Goal: Obtain resource: Obtain resource

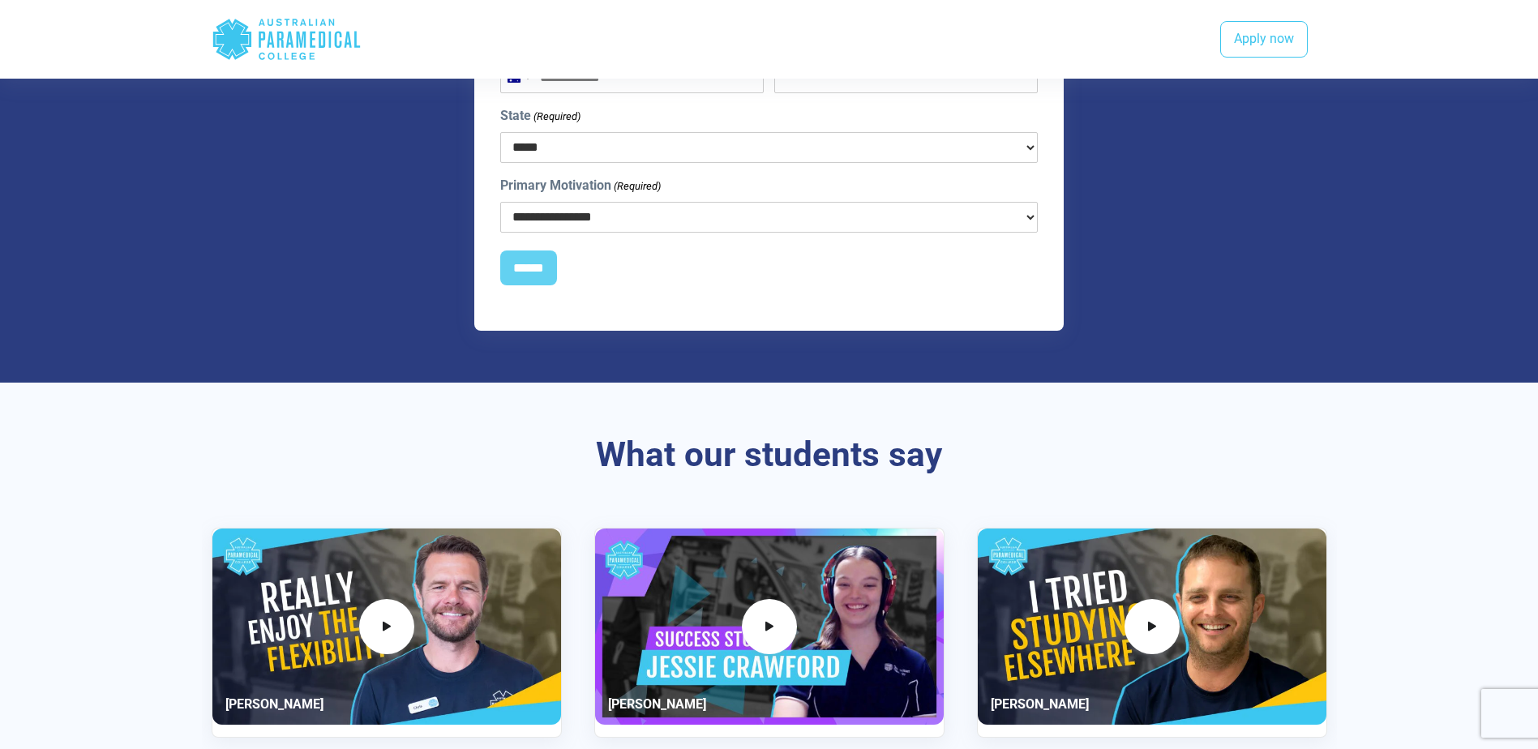
scroll to position [1379, 0]
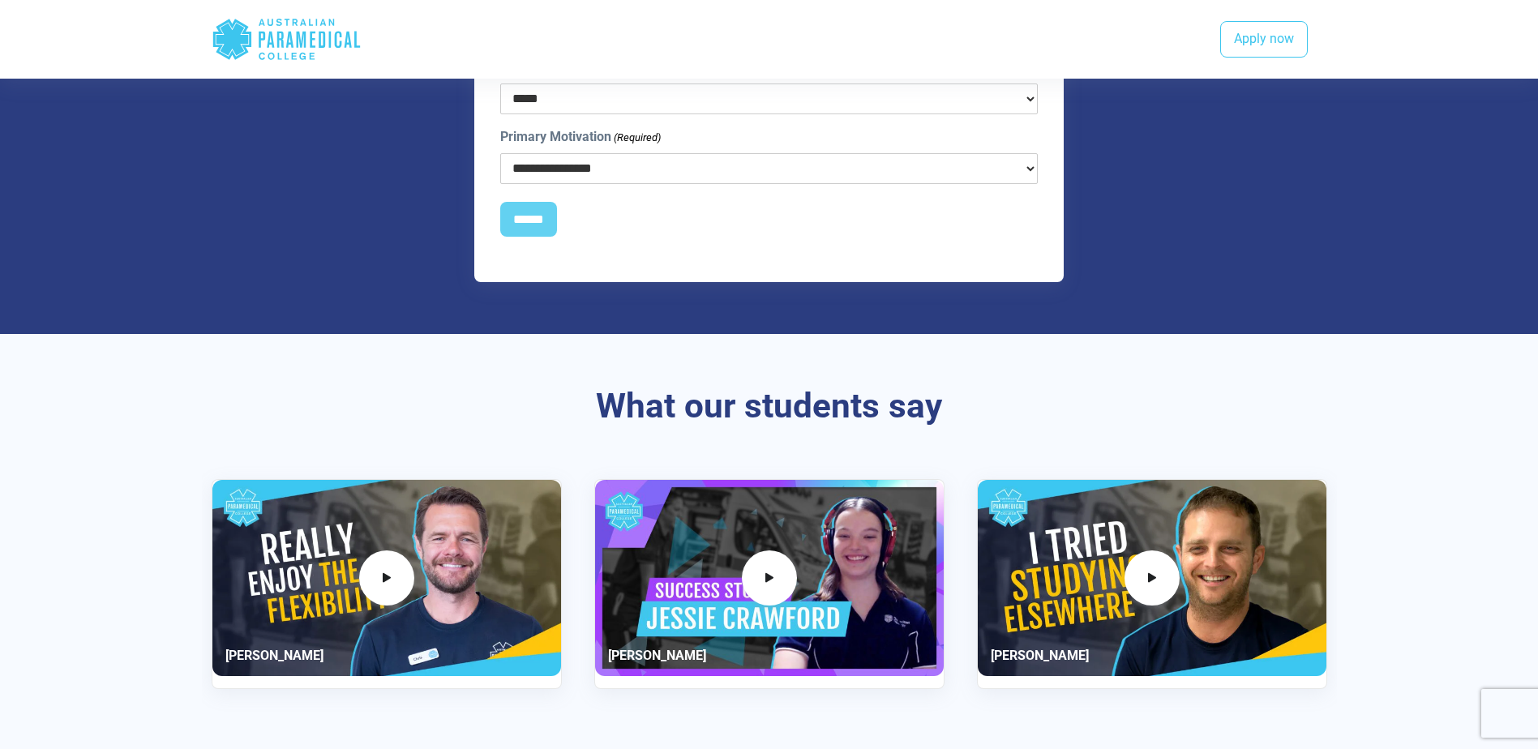
click at [275, 24] on icon ".logo-horizontal-c1{fill:#3CC5EE;} .logo-horizontal-c3{fill:#3CC5EE;} .logo-hor…" at bounding box center [287, 39] width 150 height 53
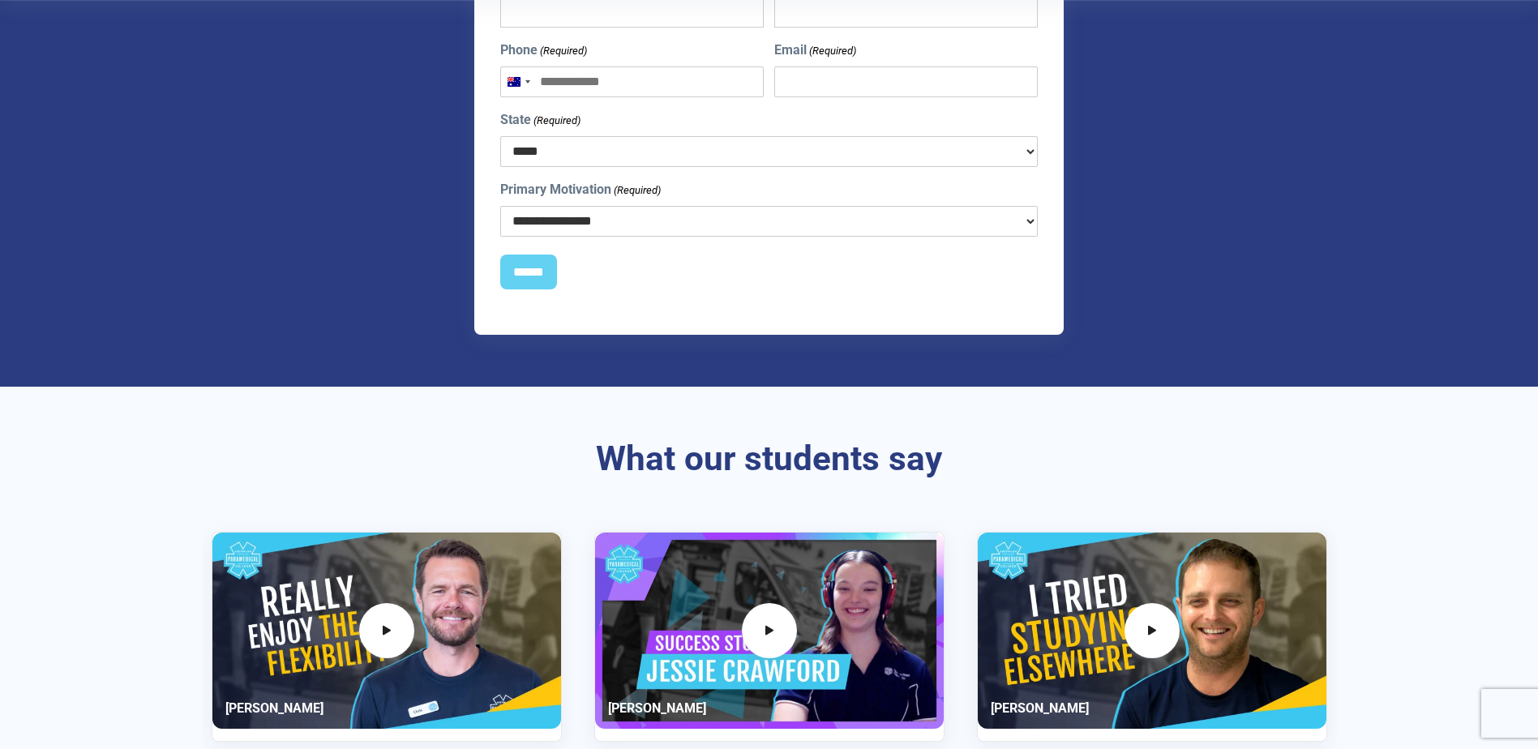
scroll to position [0, 0]
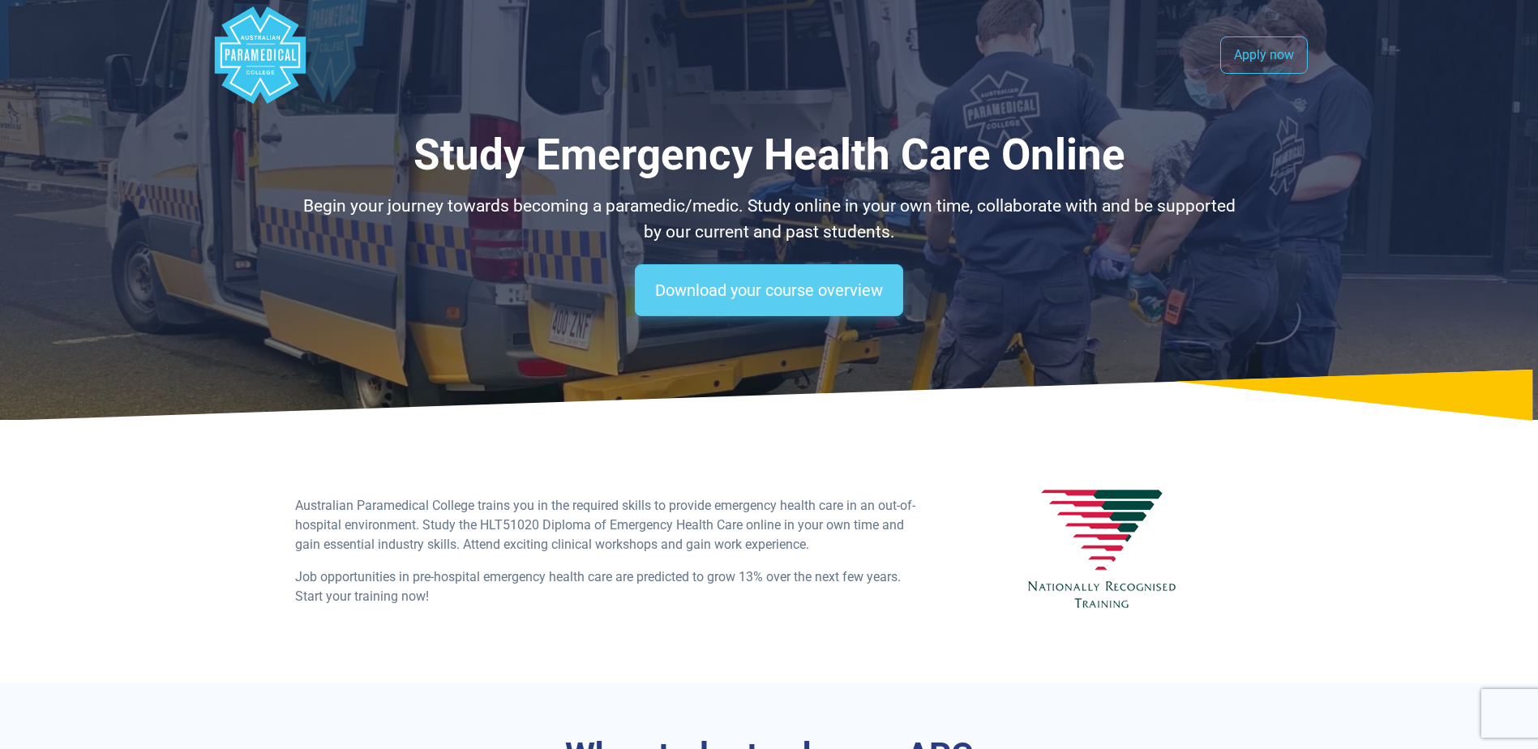
click at [704, 285] on link "Download your course overview" at bounding box center [769, 290] width 268 height 52
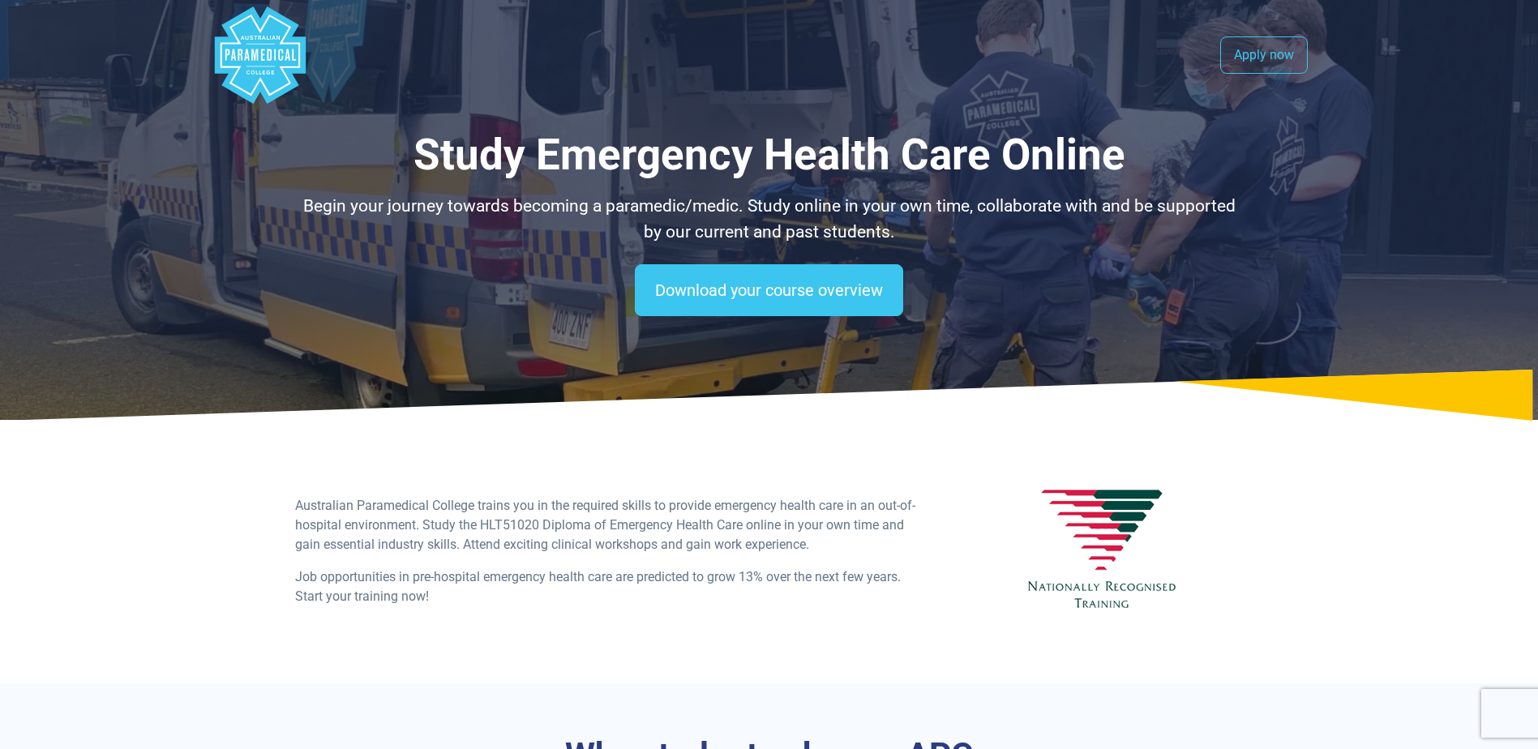
click at [247, 41] on polygon "Australian Paramedical College" at bounding box center [259, 54] width 91 height 97
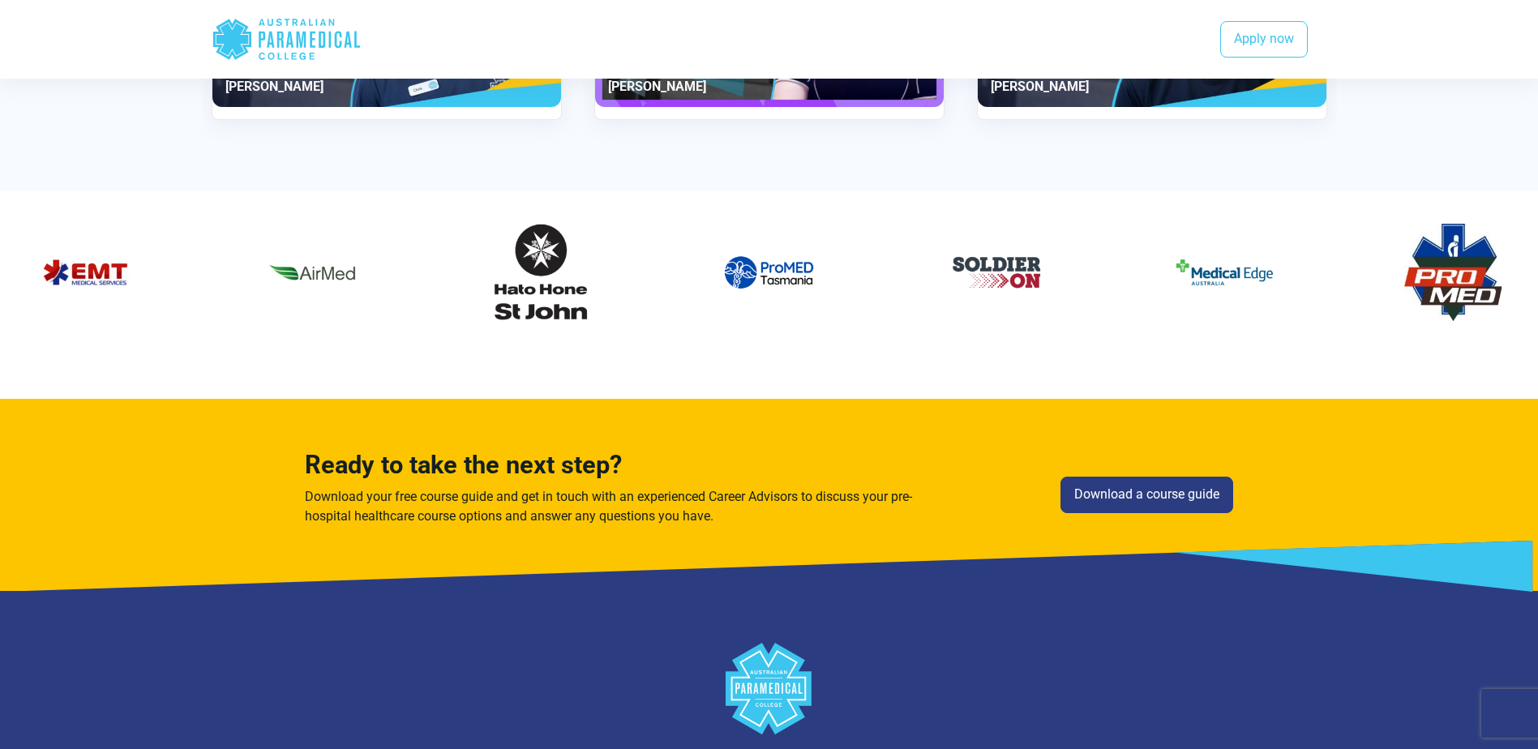
scroll to position [1946, 0]
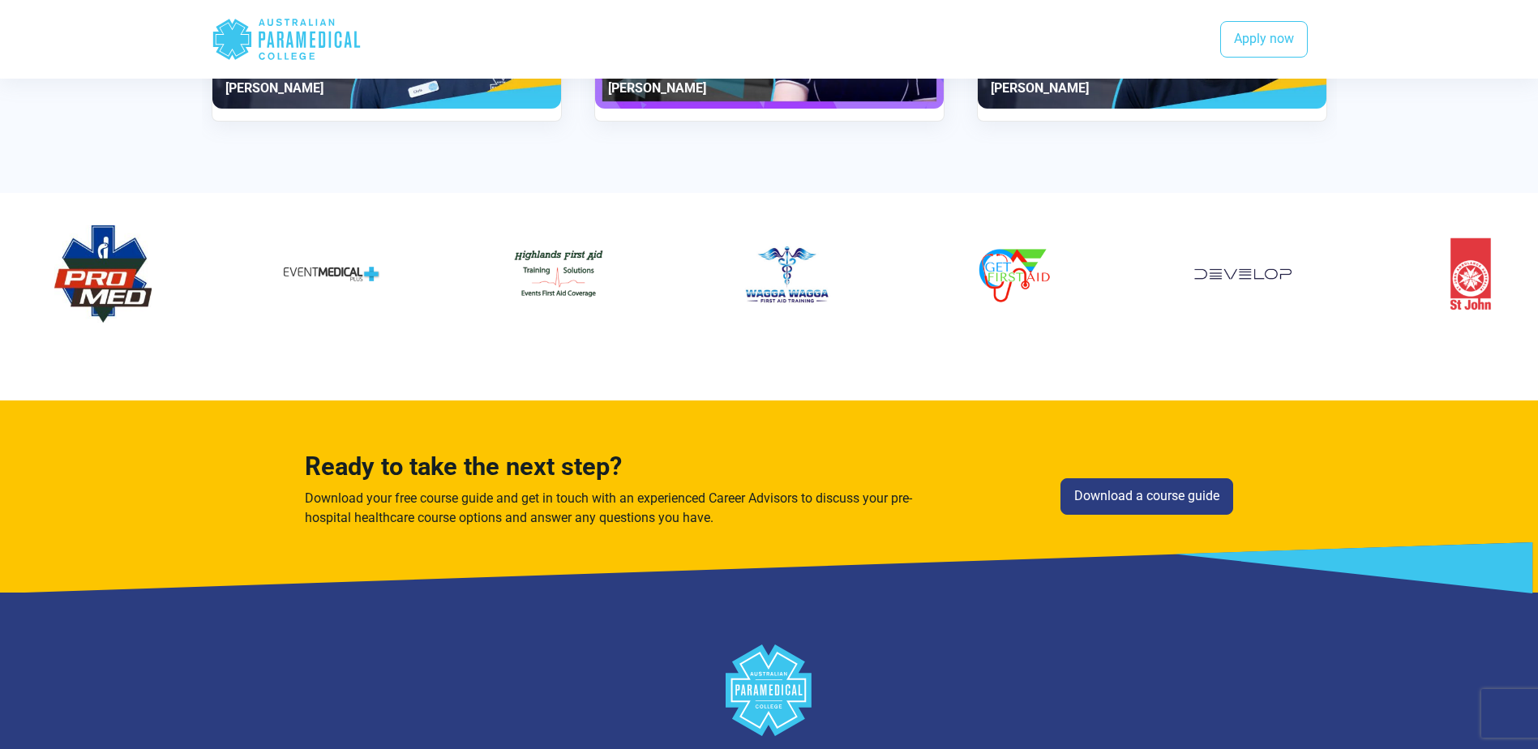
click at [282, 267] on img "16 / 60" at bounding box center [330, 273] width 97 height 97
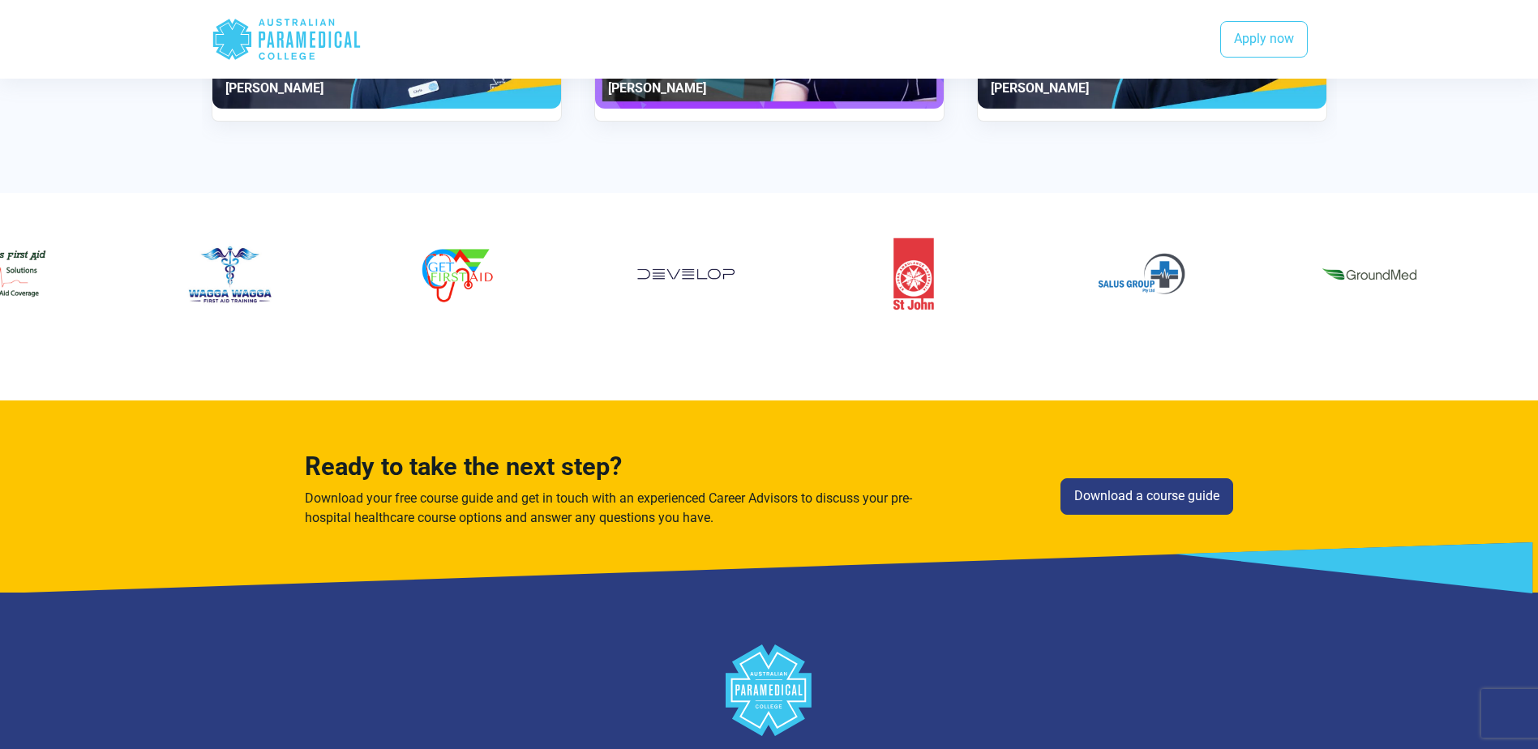
click at [812, 275] on div "21 / 60" at bounding box center [914, 273] width 204 height 123
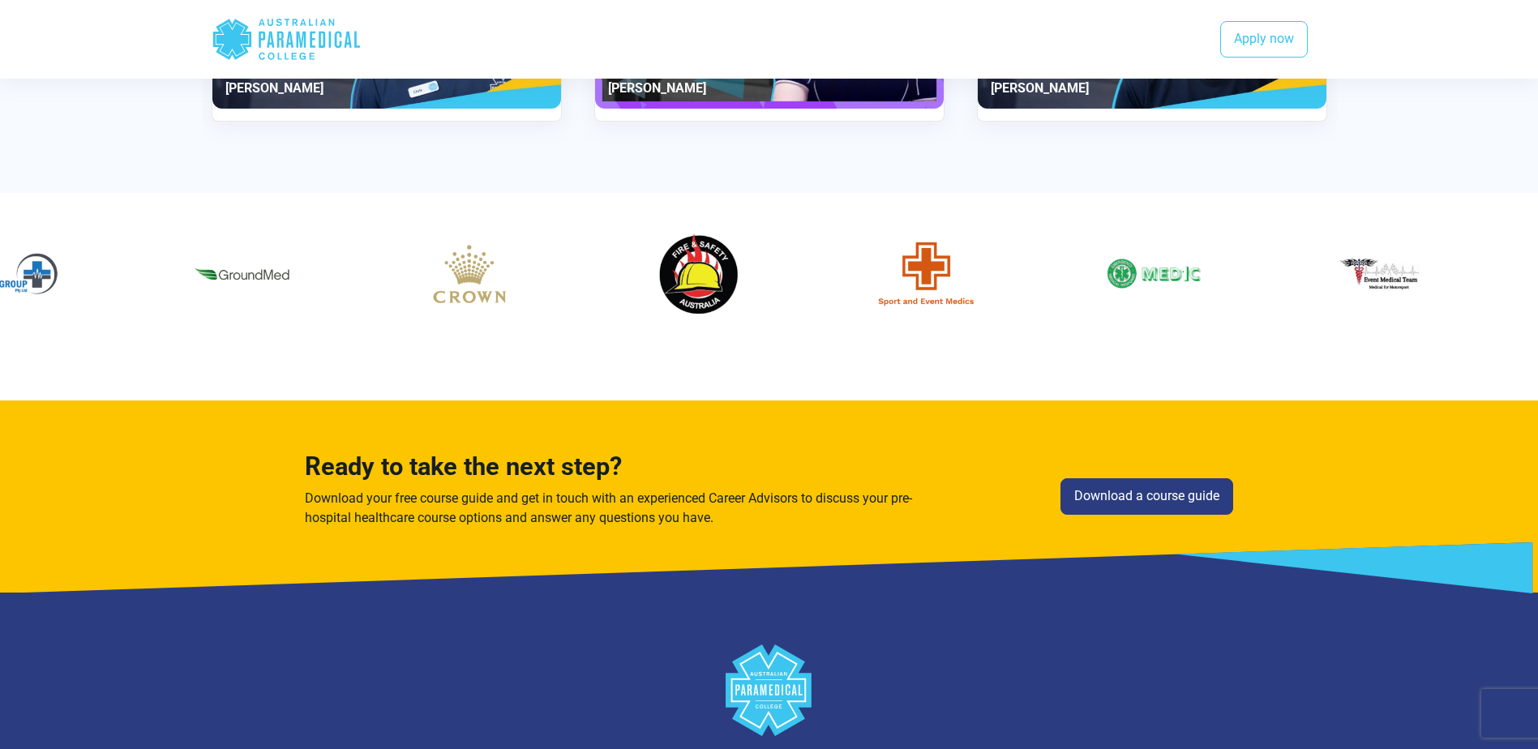
click at [430, 245] on img "24 / 60" at bounding box center [470, 273] width 97 height 97
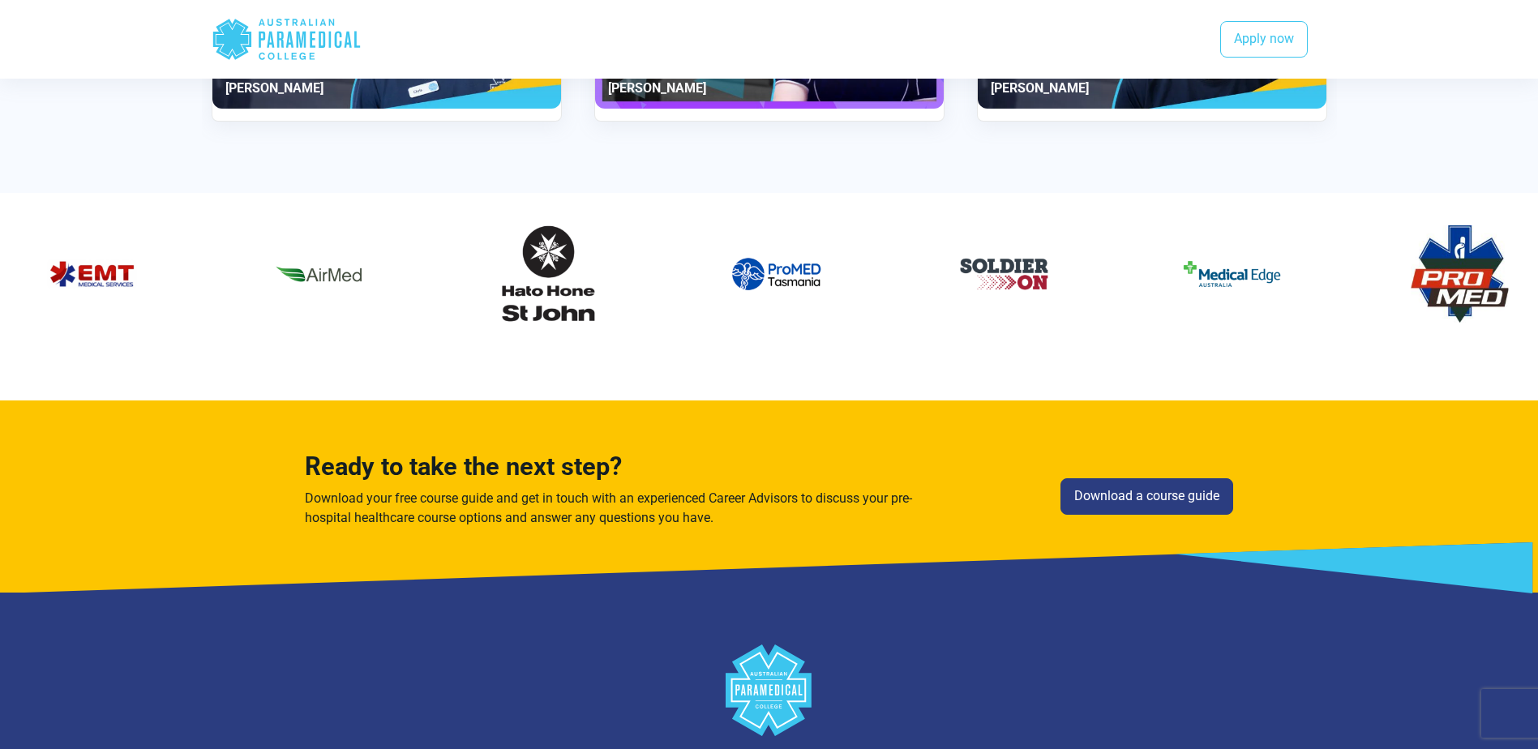
click at [124, 240] on img "29 / 60" at bounding box center [92, 273] width 97 height 97
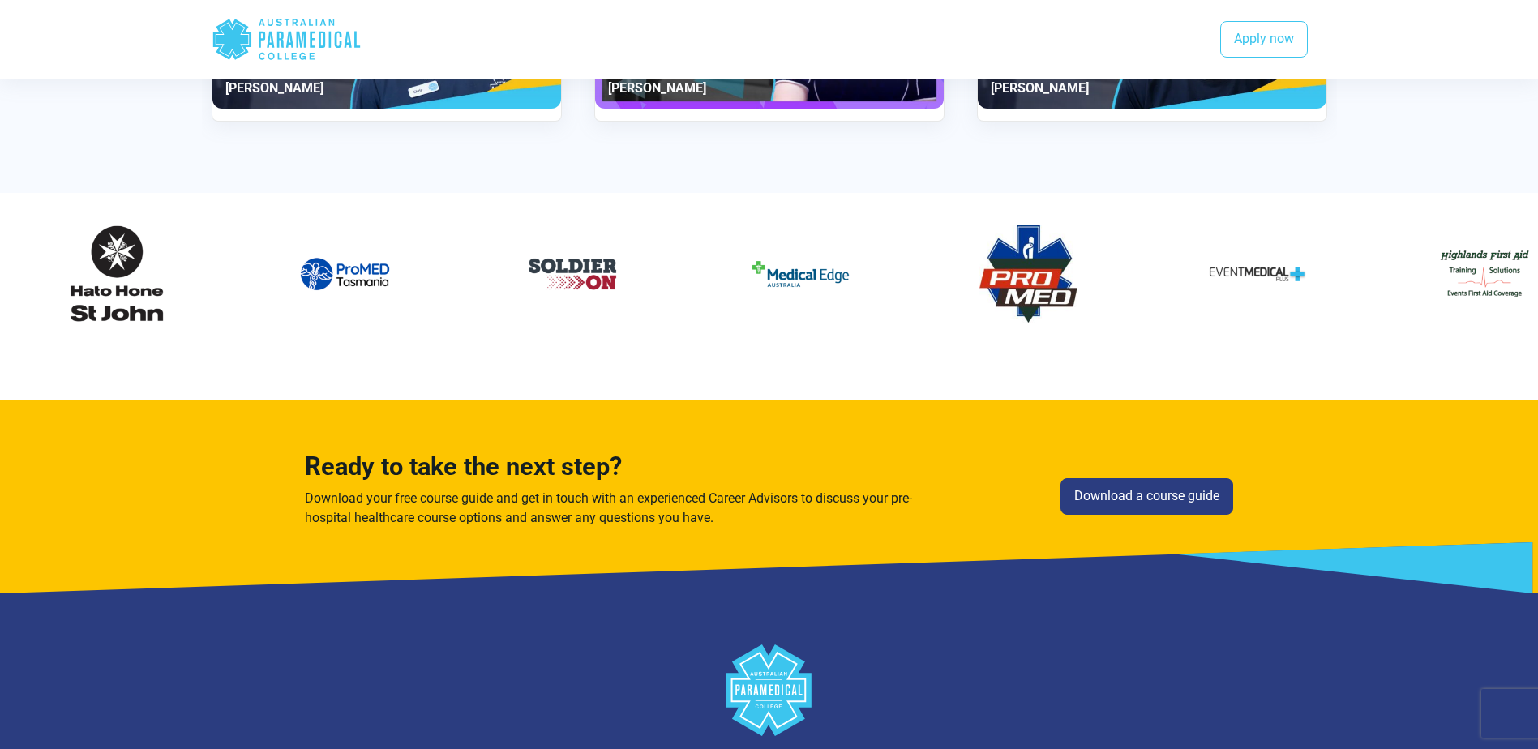
click at [980, 247] on img "35 / 60" at bounding box center [1028, 273] width 97 height 97
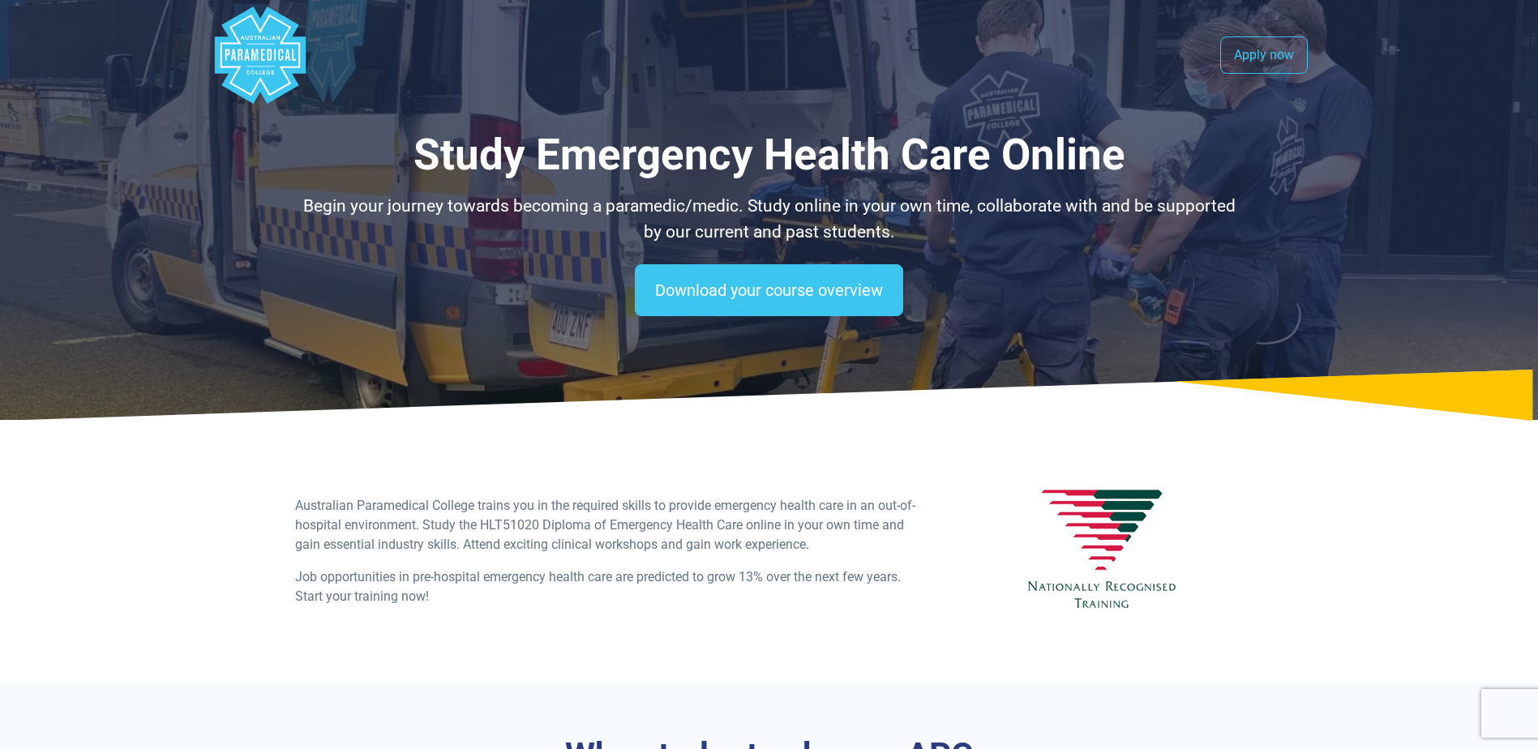
click at [275, 75] on polygon "Australian Paramedical College" at bounding box center [259, 54] width 91 height 97
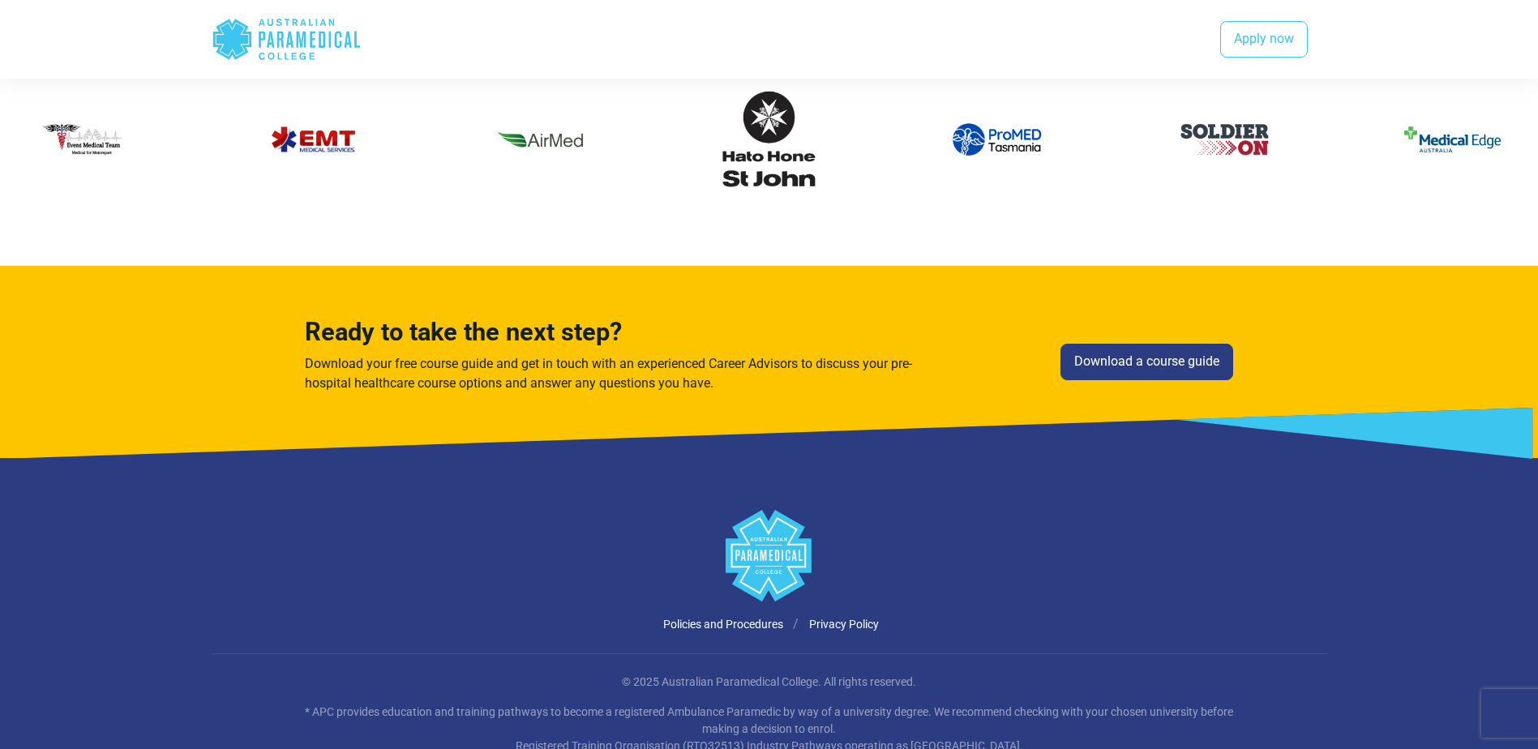
scroll to position [2138, 0]
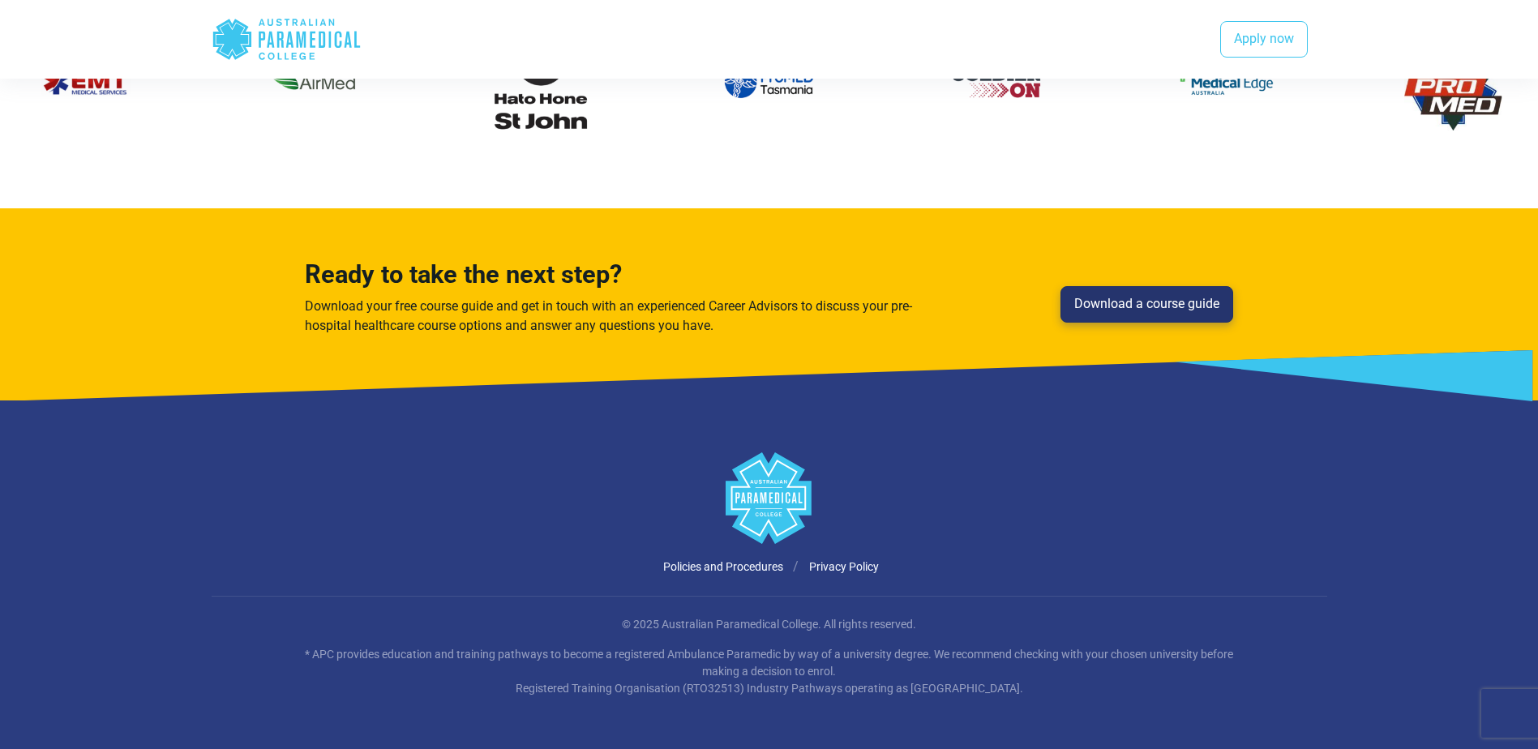
click at [1132, 305] on link "Download a course guide" at bounding box center [1147, 304] width 173 height 37
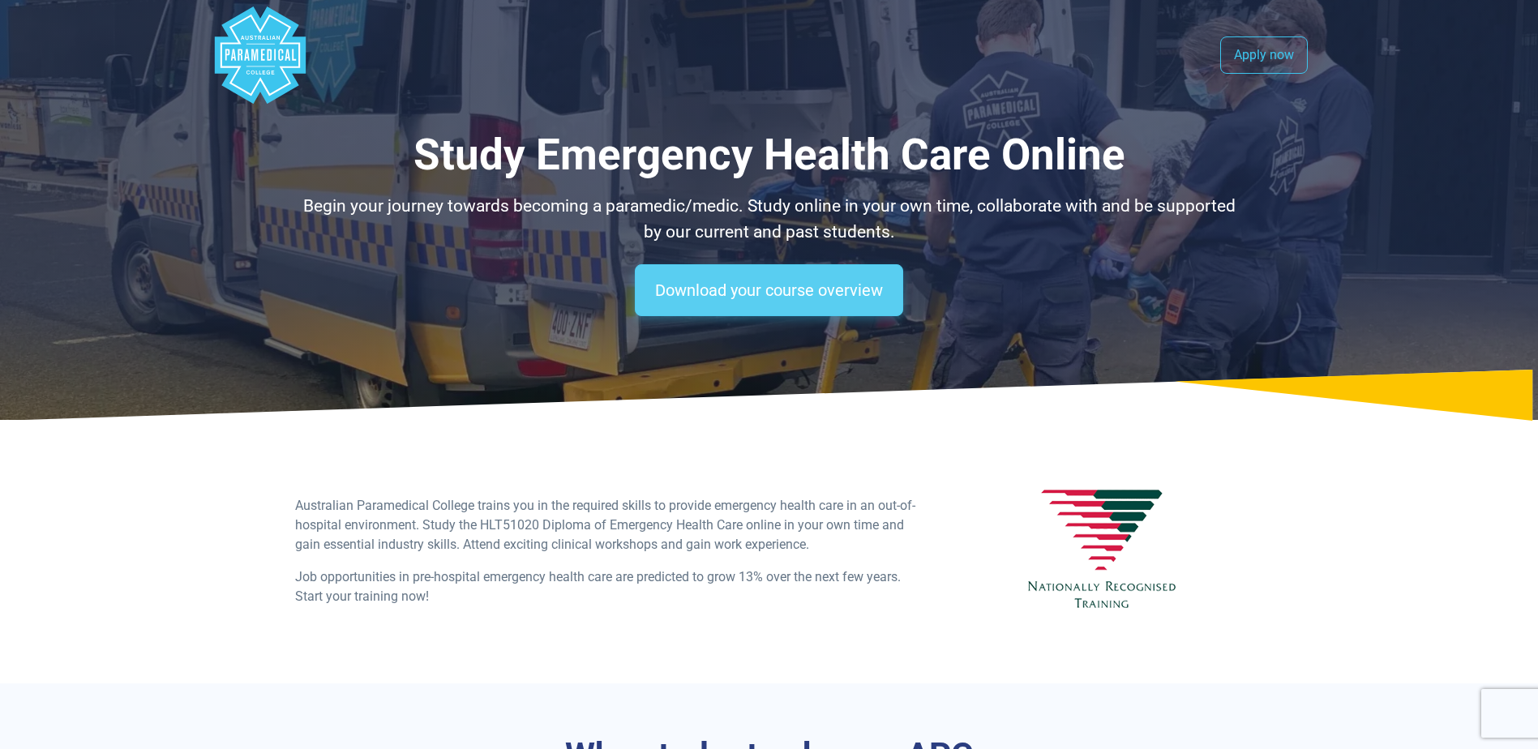
click at [764, 292] on link "Download your course overview" at bounding box center [769, 290] width 268 height 52
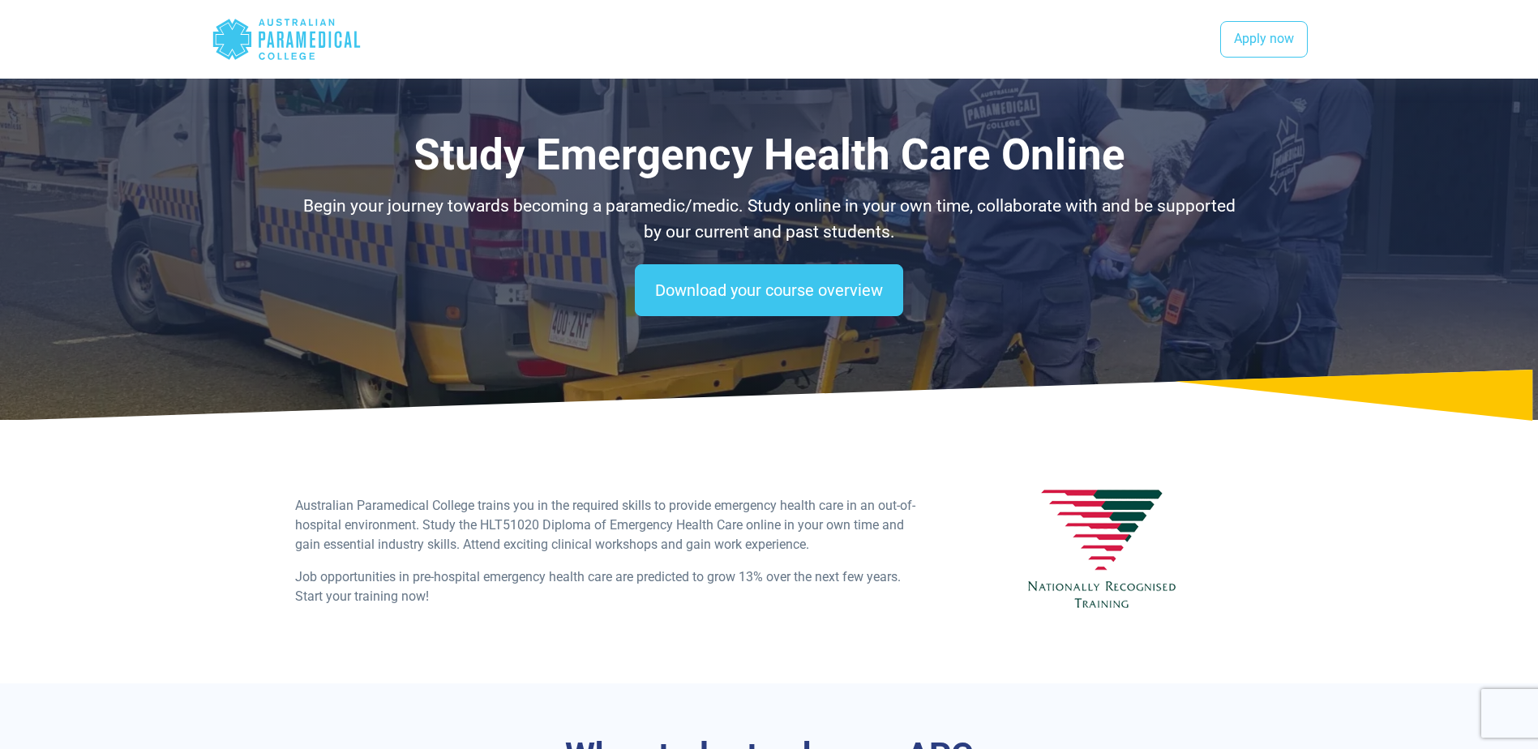
scroll to position [1092, 0]
